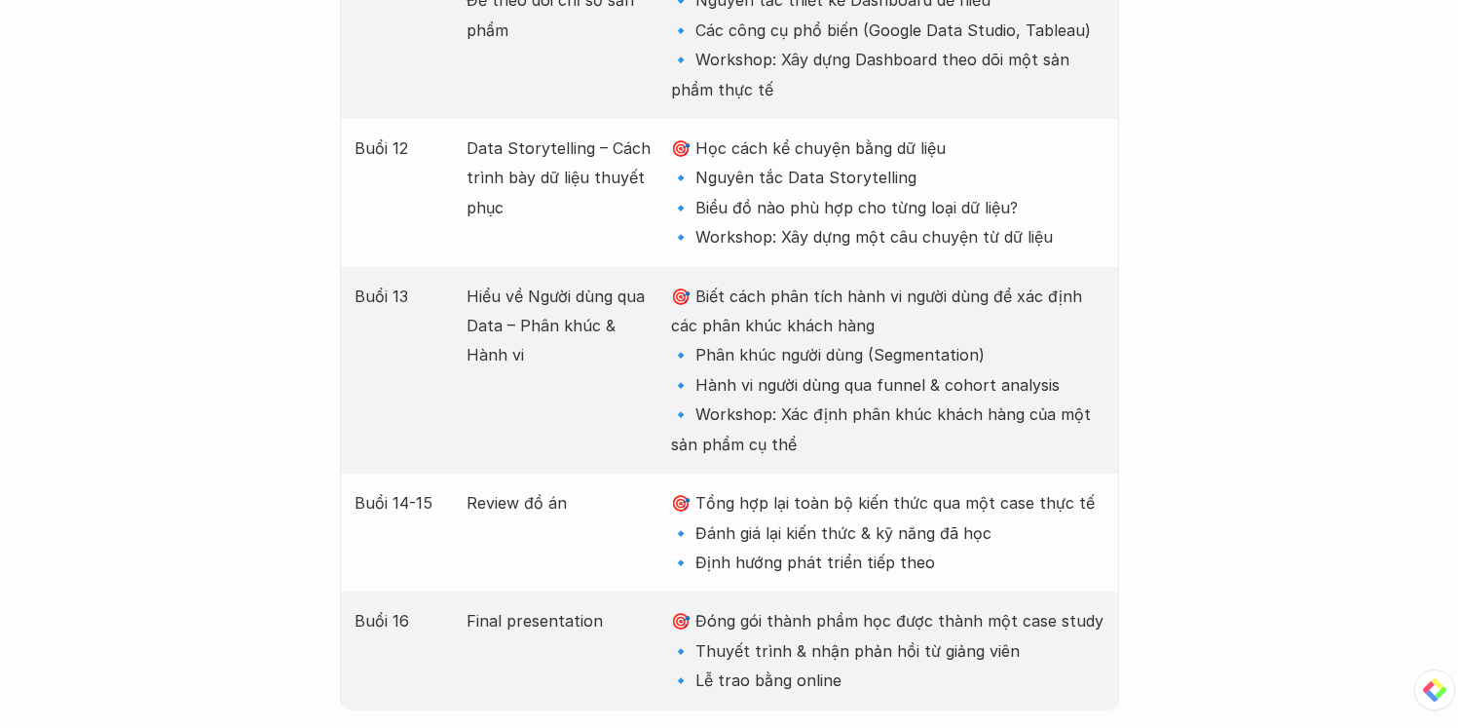
scroll to position [4574, 0]
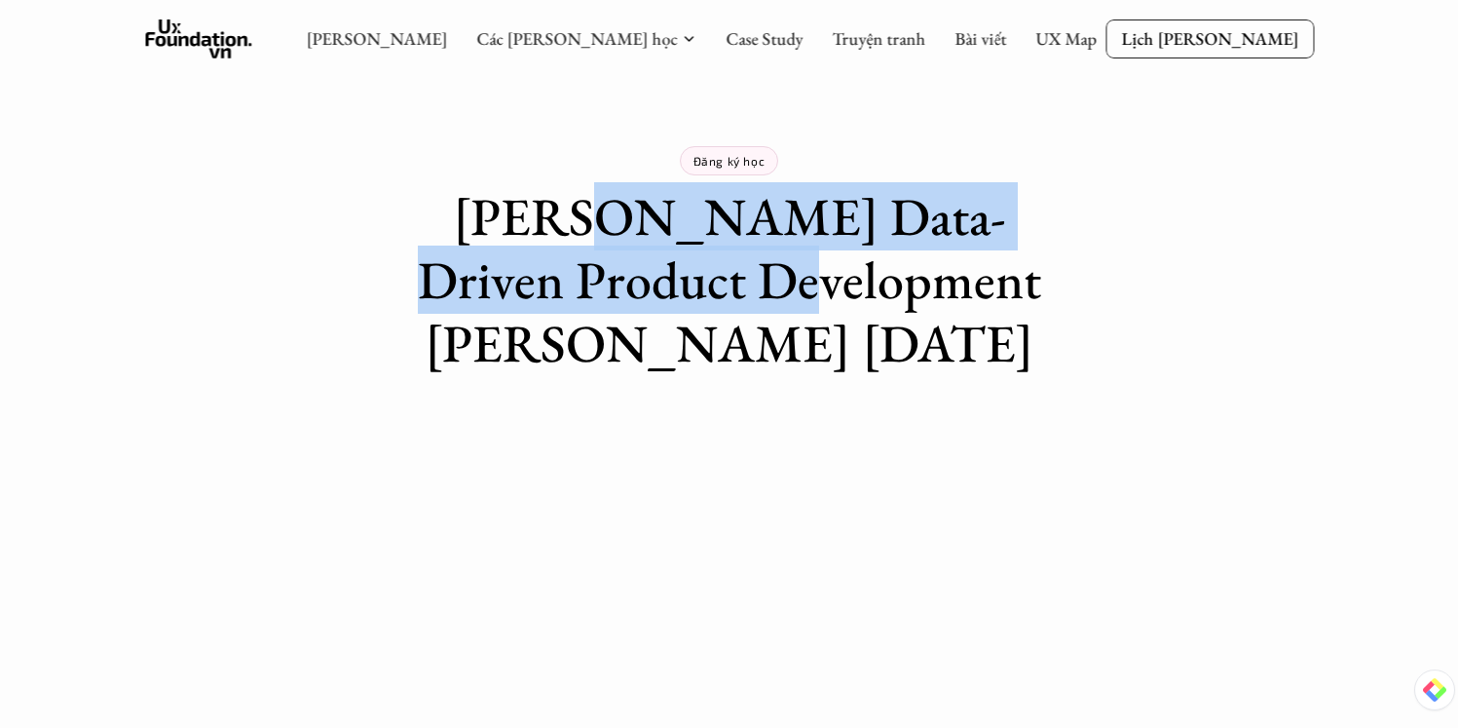
drag, startPoint x: 576, startPoint y: 219, endPoint x: 756, endPoint y: 287, distance: 192.7
click at [756, 287] on h1 "Khóa Data-Driven Product Development khai giảng 1/10/2025" at bounding box center [730, 279] width 682 height 189
drag, startPoint x: 444, startPoint y: 211, endPoint x: 755, endPoint y: 287, distance: 319.9
click at [755, 287] on h1 "Khóa Data-Driven Product Development khai giảng 1/10/2025" at bounding box center [730, 279] width 682 height 189
copy h1 "Khóa Data-Driven Product Development"
